Goal: Book appointment/travel/reservation: Register for event/course

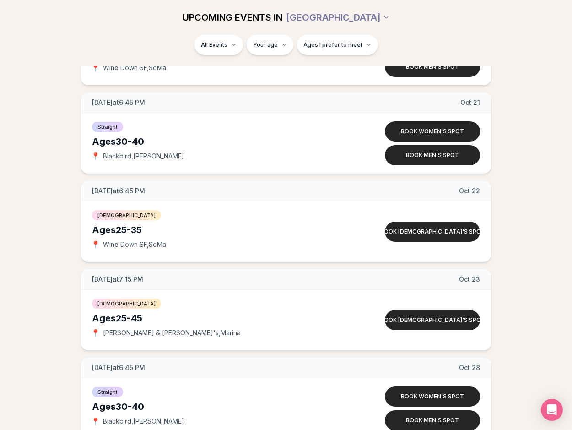
scroll to position [1177, 0]
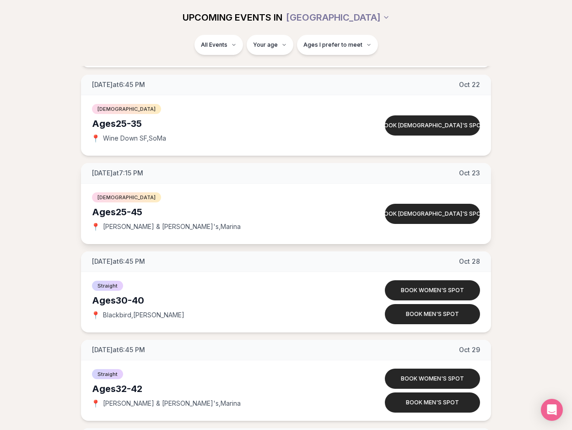
click at [138, 211] on div "Ages [DEMOGRAPHIC_DATA]" at bounding box center [221, 212] width 258 height 13
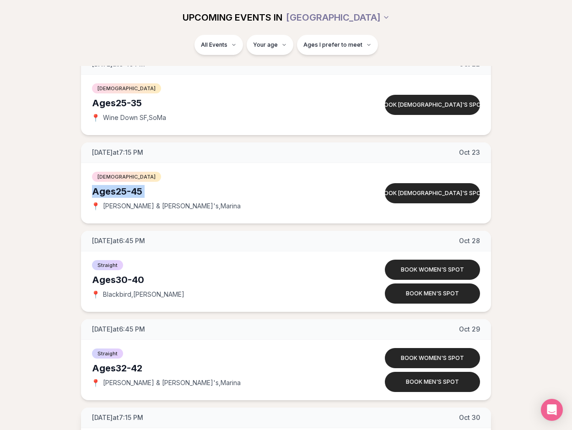
scroll to position [1405, 0]
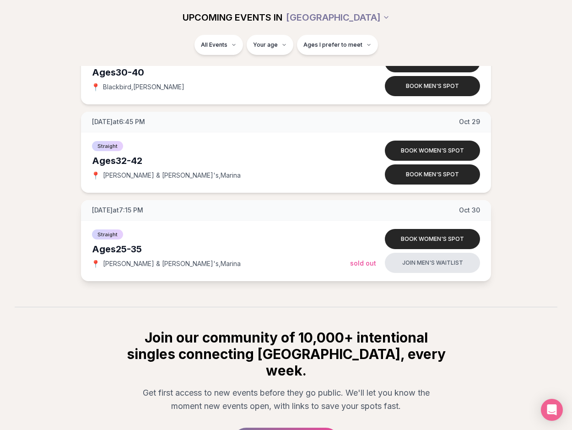
click at [470, 207] on span "[DATE]" at bounding box center [469, 210] width 21 height 9
click at [459, 209] on div "[DATE] at 7:15 PM [DATE]" at bounding box center [286, 210] width 410 height 21
click at [446, 238] on button "Book women's spot" at bounding box center [432, 239] width 95 height 20
